Goal: Obtain resource: Download file/media

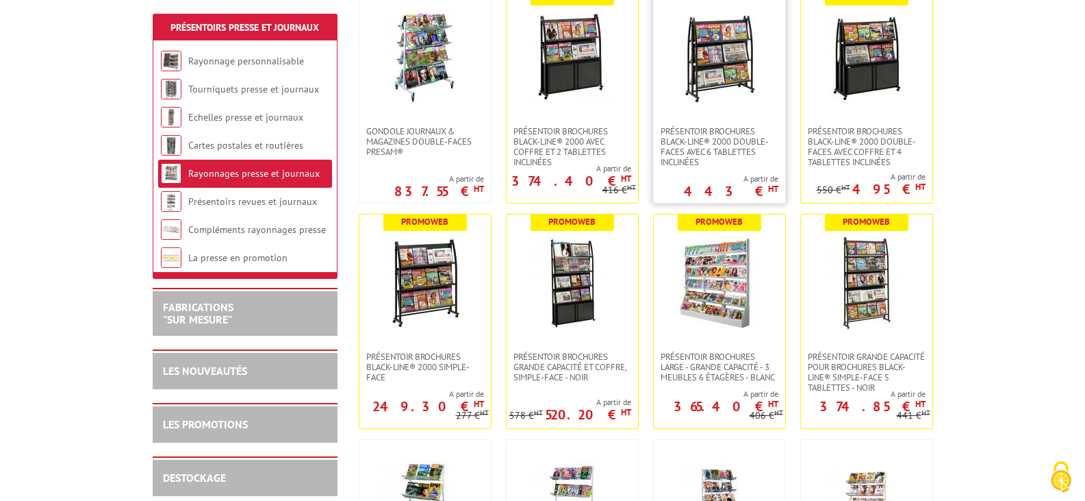
scroll to position [342, 0]
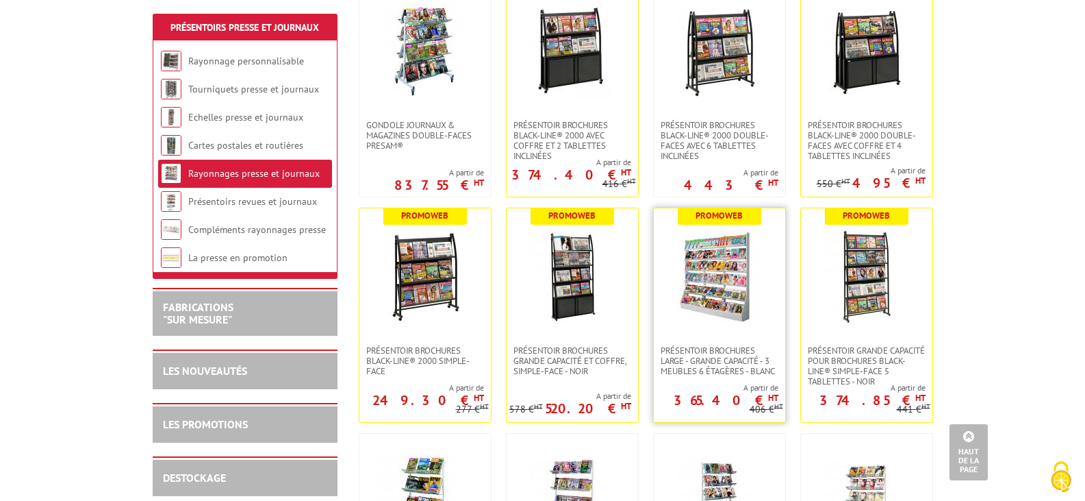
click at [714, 313] on img at bounding box center [720, 277] width 96 height 96
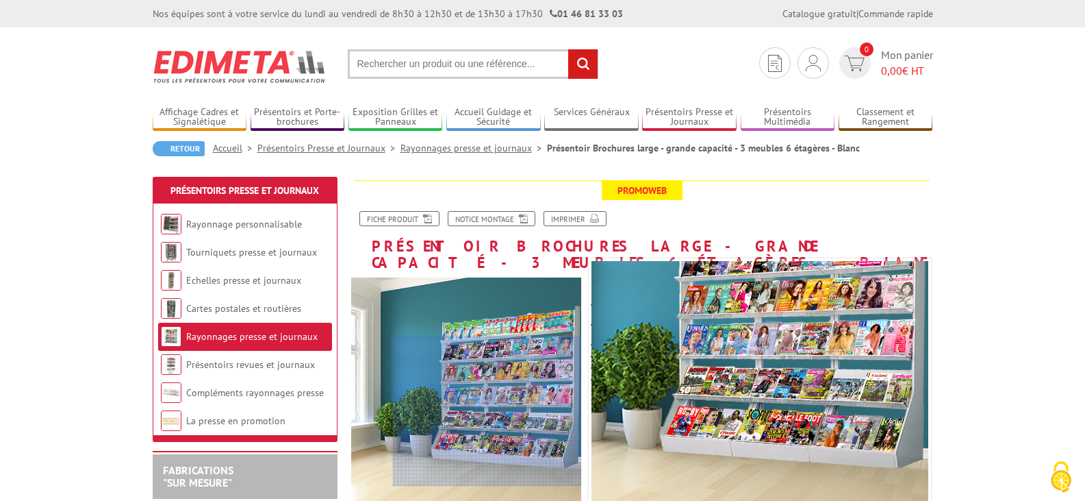
click at [521, 411] on div at bounding box center [487, 411] width 189 height 151
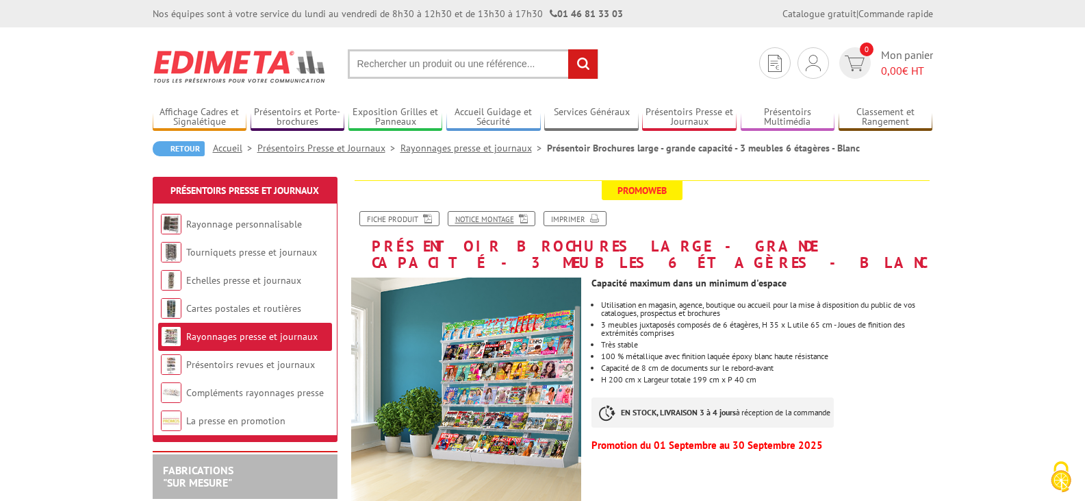
click at [525, 220] on icon at bounding box center [521, 218] width 14 height 12
